Goal: Navigation & Orientation: Find specific page/section

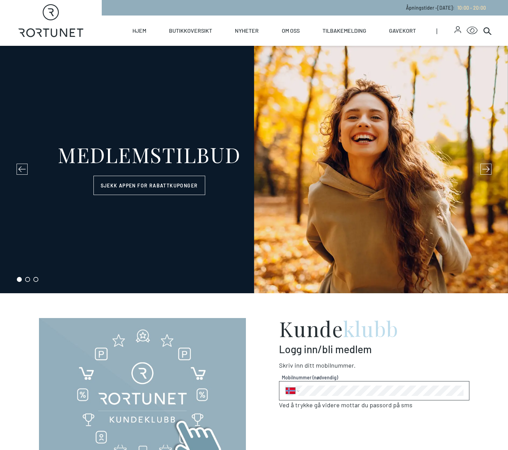
select select "NO"
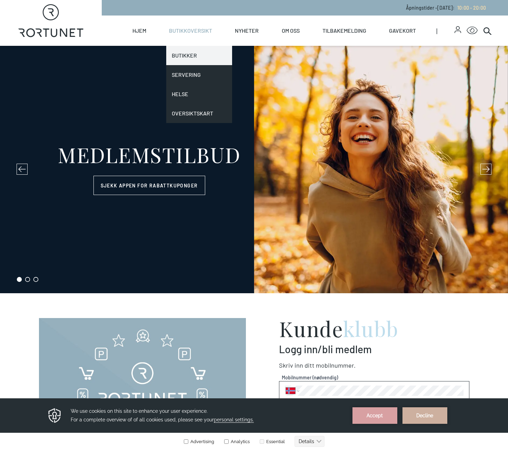
click at [197, 53] on link "Butikker" at bounding box center [199, 55] width 66 height 19
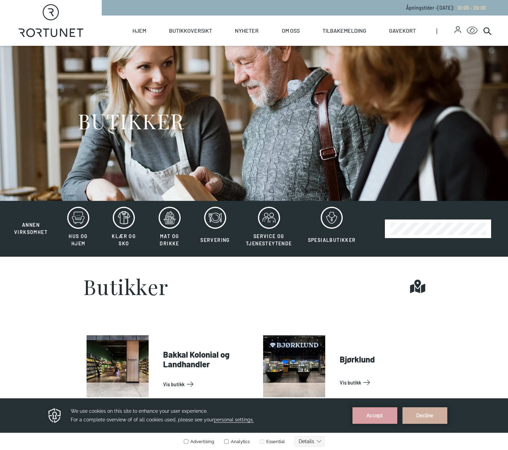
click at [47, 23] on icon "Rortunet" at bounding box center [50, 20] width 65 height 33
select select "NO"
